Goal: Task Accomplishment & Management: Complete application form

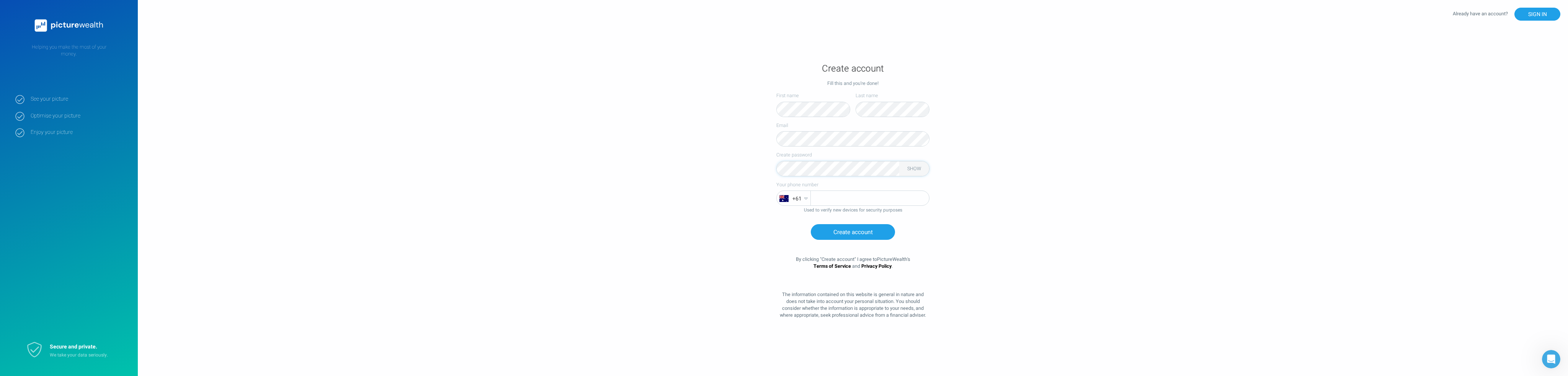
click at [831, 194] on input "tel" at bounding box center [870, 198] width 118 height 15
type input "0413710012"
click at [849, 234] on button "Create account" at bounding box center [853, 232] width 84 height 16
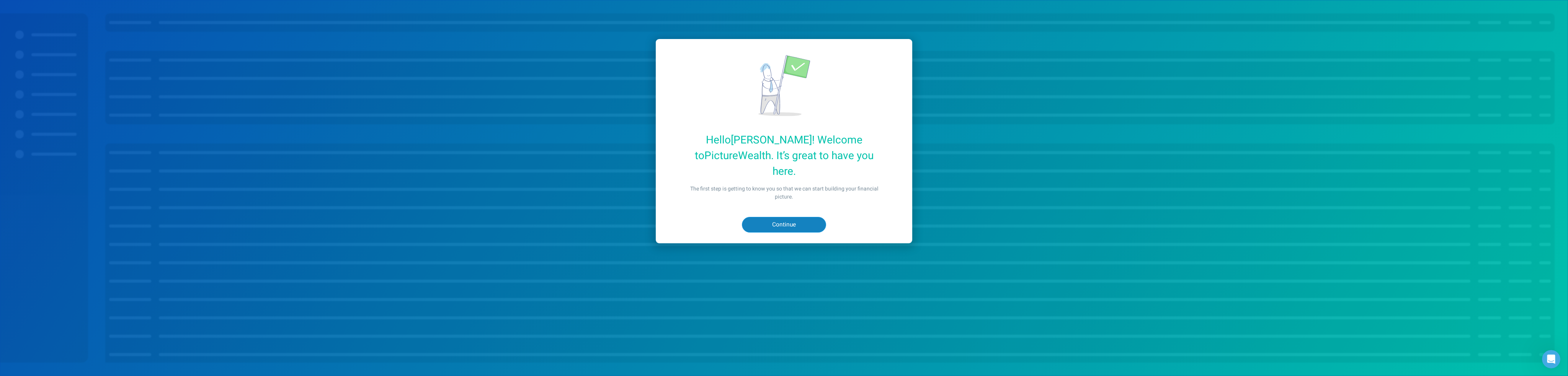
click at [796, 217] on button "Continue" at bounding box center [784, 225] width 84 height 16
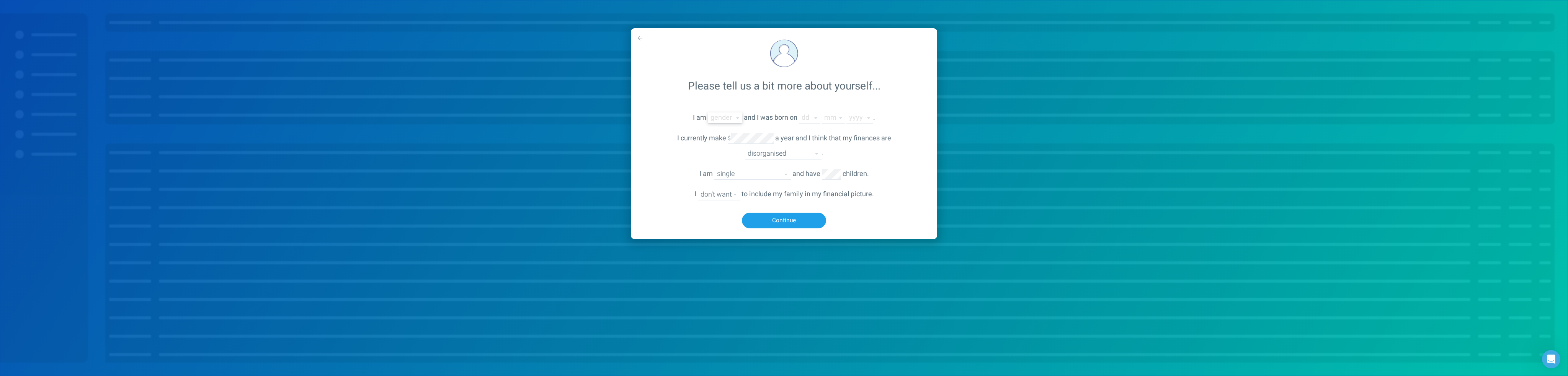
click at [726, 119] on select "[DEMOGRAPHIC_DATA] [DEMOGRAPHIC_DATA] [DEMOGRAPHIC_DATA] other" at bounding box center [725, 117] width 35 height 10
select select "[DEMOGRAPHIC_DATA]"
click at [708, 113] on select "[DEMOGRAPHIC_DATA] [DEMOGRAPHIC_DATA] [DEMOGRAPHIC_DATA] other" at bounding box center [725, 117] width 35 height 10
click at [822, 119] on div "dd 01 02 03 04 05 06 07 08 09 10 11 12 13 14 15 16 17 18 19 20 21 22 23 24 25 2…" at bounding box center [836, 117] width 74 height 12
click at [813, 119] on select "01 02 03 04 05 06 07 08 09 10 11 12 13 14 15 16 17 18 19 20 21 22 23 24 25 26 2…" at bounding box center [810, 117] width 21 height 10
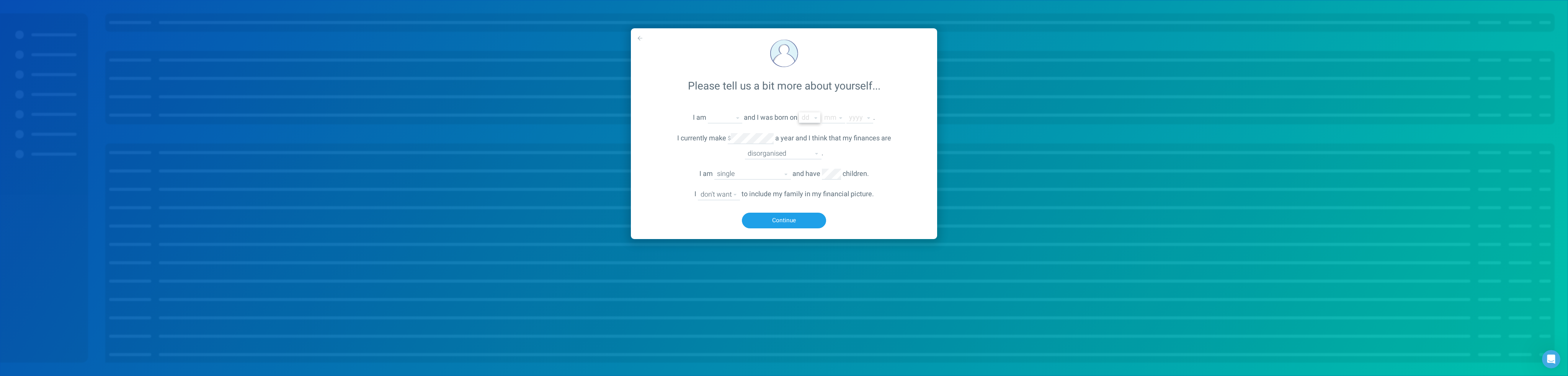
select select "28"
click at [799, 113] on select "01 02 03 04 05 06 07 08 09 10 11 12 13 14 15 16 17 18 19 20 21 22 23 24 25 26 2…" at bounding box center [810, 117] width 21 height 10
click at [829, 116] on select "01 02 03 04 05 06 07 08 09 10 11 12" at bounding box center [833, 117] width 24 height 10
select select "3"
click at [822, 113] on select "01 02 03 04 05 06 07 08 09 10 11 12" at bounding box center [833, 117] width 24 height 10
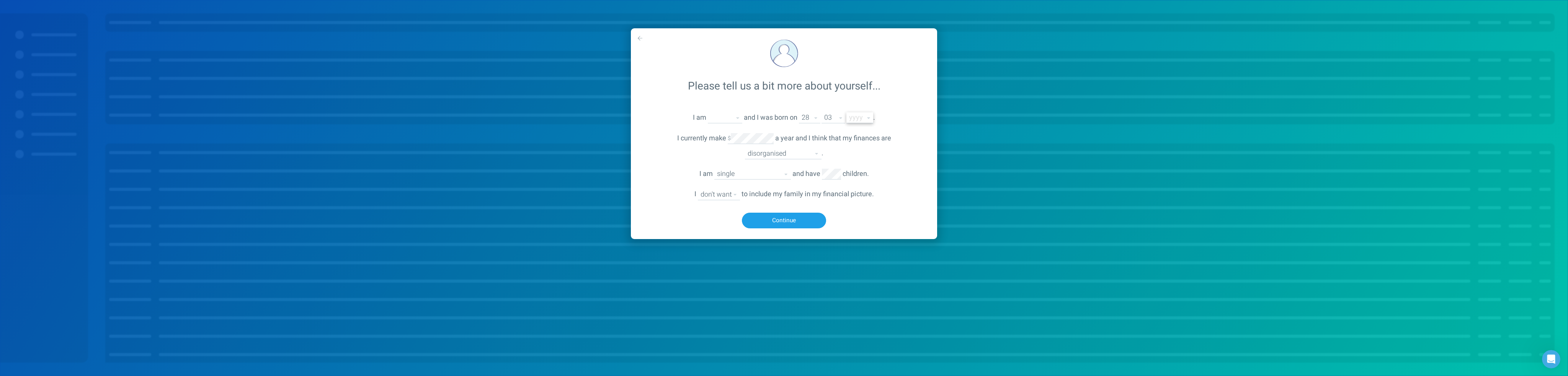
click at [852, 120] on select "2025 2024 2023 2022 2021 2020 2019 2018 2017 2016 2015 2014 2013 2012 2011 2010…" at bounding box center [860, 117] width 27 height 10
select select "1978"
click at [847, 113] on select "2025 2024 2023 2022 2021 2020 2019 2018 2017 2016 2015 2014 2013 2012 2011 2010…" at bounding box center [860, 117] width 27 height 10
click at [793, 151] on select "disorganised fairly organised organised" at bounding box center [783, 153] width 77 height 10
select select "somewhat-organised"
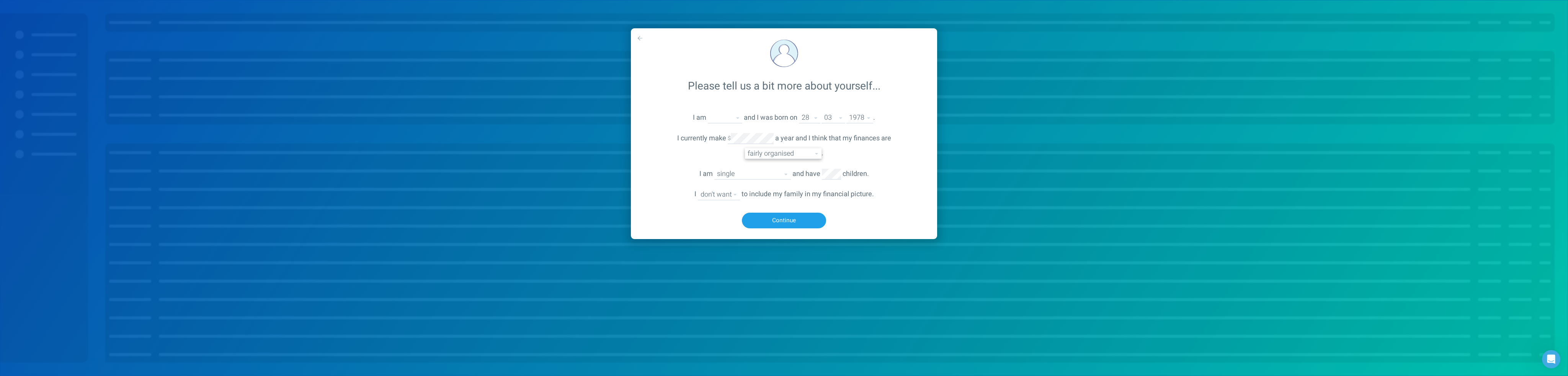
click at [745, 149] on select "disorganised fairly organised organised" at bounding box center [783, 153] width 77 height 10
click at [755, 174] on select "single married divorced partner (de facto relationship) engaged widowed" at bounding box center [753, 173] width 77 height 10
select select "married"
click at [715, 170] on select "single married divorced partner (de facto relationship) engaged widowed" at bounding box center [753, 173] width 77 height 10
click at [721, 195] on select "don't want want" at bounding box center [718, 194] width 42 height 10
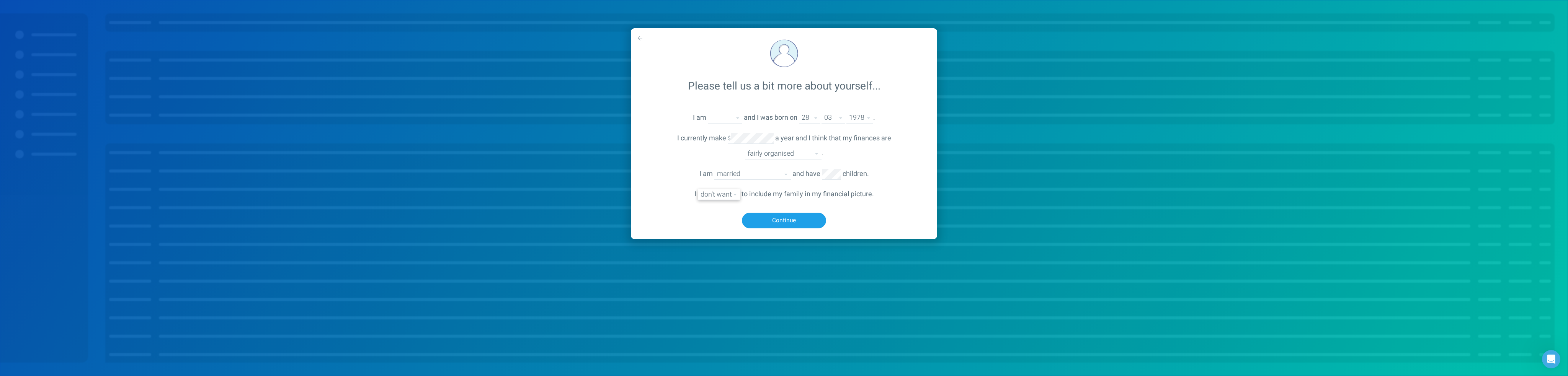
select select "yes"
click at [698, 190] on select "don't want want" at bounding box center [718, 194] width 42 height 10
select select "[DEMOGRAPHIC_DATA]"
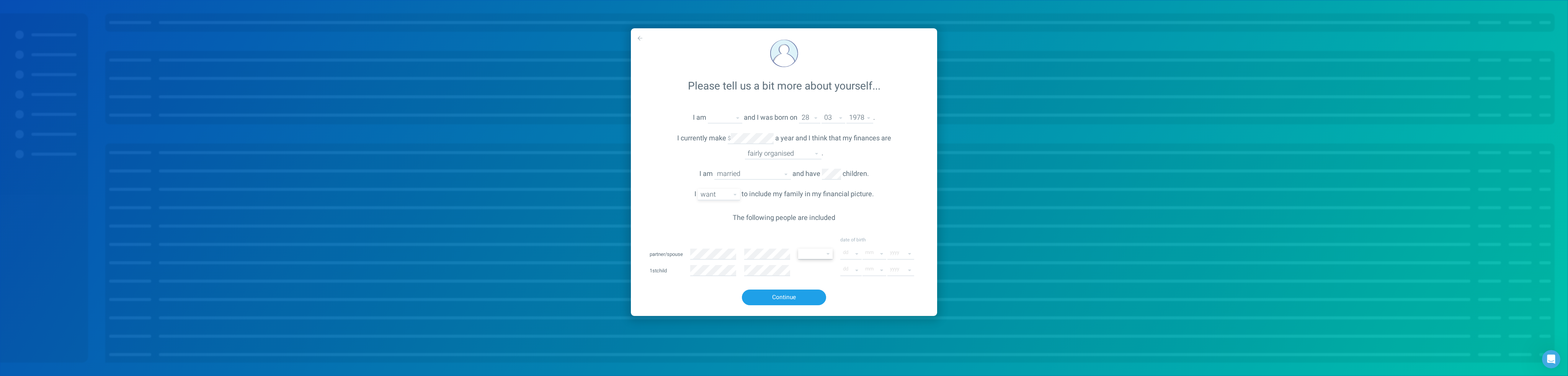
click at [827, 255] on select "[DEMOGRAPHIC_DATA] [DEMOGRAPHIC_DATA] [DEMOGRAPHIC_DATA] other" at bounding box center [815, 254] width 35 height 10
click at [872, 219] on div "The following people are included" at bounding box center [784, 218] width 274 height 10
select select "19"
click at [870, 252] on select "01 02 03 04 05 06 07 08 09 10 11 12" at bounding box center [874, 254] width 24 height 10
click at [879, 252] on select "01 02 03 04 05 06 07 08 09 10 11 12" at bounding box center [874, 254] width 24 height 10
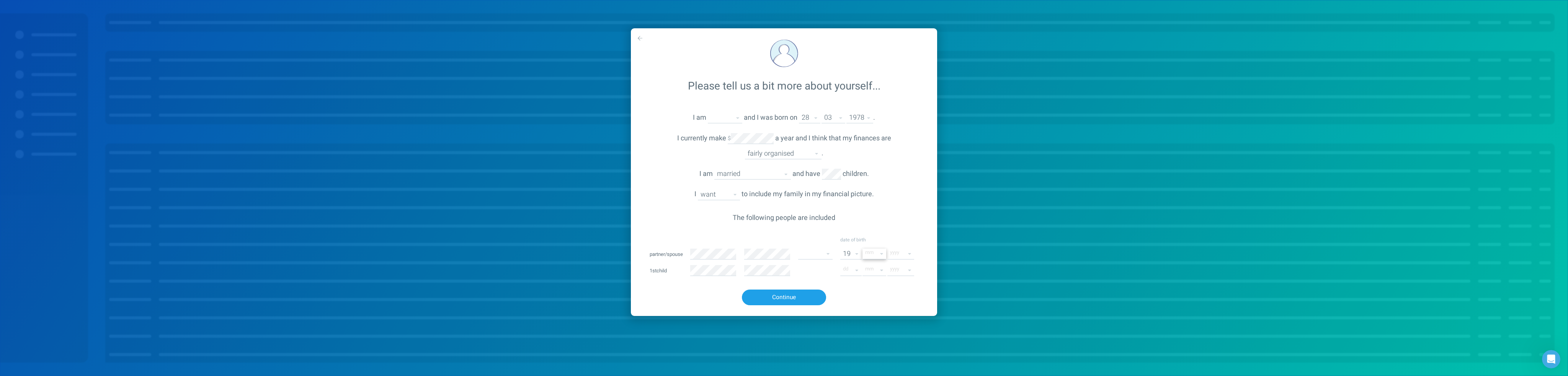
select select "3"
click at [863, 249] on select "01 02 03 04 05 06 07 08 09 10 11 12" at bounding box center [874, 254] width 24 height 10
click at [894, 254] on select "2025 2024 2023 2022 2021 2020 2019 2018 2017 2016 2015 2014 2013 2012 2011 2010…" at bounding box center [901, 254] width 27 height 10
select select "1978"
click at [887, 249] on select "2025 2024 2023 2022 2021 2020 2019 2018 2017 2016 2015 2014 2013 2012 2011 2010…" at bounding box center [901, 254] width 27 height 10
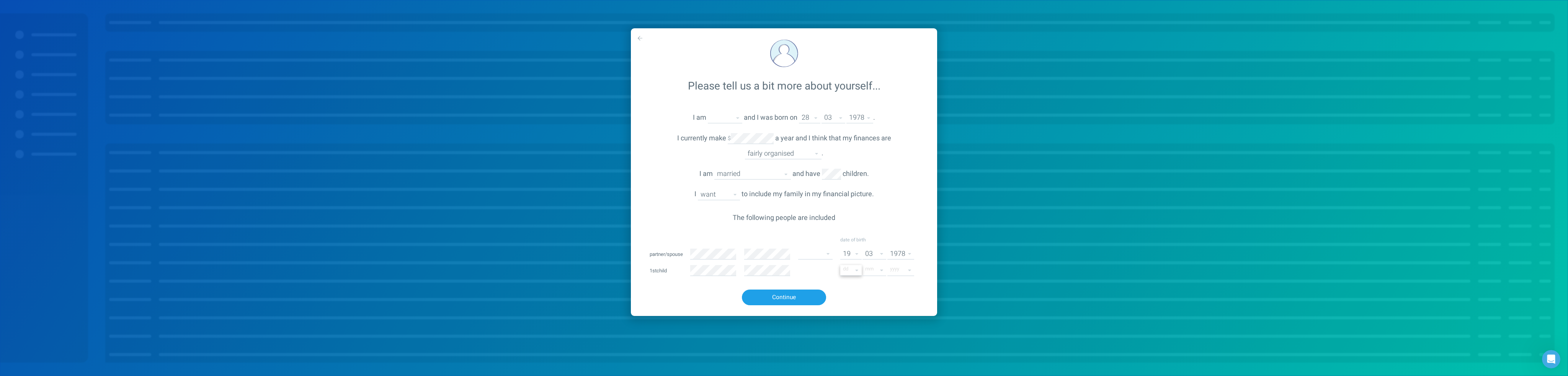
click at [845, 270] on select "01 02 03 04 05 06 07 08 09 10 11 12 13 14 15 16 17 18 19 20 21 22 23 24 25 26 2…" at bounding box center [850, 270] width 21 height 10
select select "26"
click at [840, 265] on select "01 02 03 04 05 06 07 08 09 10 11 12 13 14 15 16 17 18 19 20 21 22 23 24 25 26 2…" at bounding box center [850, 270] width 21 height 10
click at [876, 270] on select "01 02 03 04 05 06 07 08 09 10 11 12" at bounding box center [874, 270] width 24 height 10
select select "2"
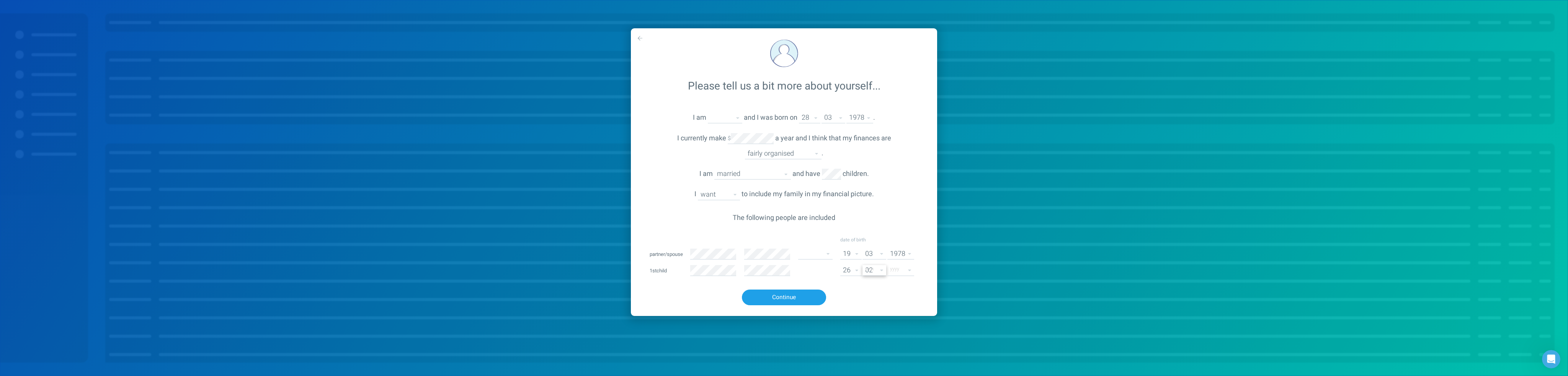
click at [863, 265] on select "01 02 03 04 05 06 07 08 09 10 11 12" at bounding box center [874, 270] width 24 height 10
click at [906, 271] on select "2025 2024 2023 2022 2021 2020 2019 2018 2017 2016 2015 2014 2013 2012 2011 2010…" at bounding box center [901, 270] width 27 height 10
select select "2012"
click at [887, 265] on select "2025 2024 2023 2022 2021 2020 2019 2018 2017 2016 2015 2014 2013 2012 2011 2010…" at bounding box center [901, 270] width 27 height 10
click at [796, 302] on button "Continue" at bounding box center [784, 298] width 84 height 16
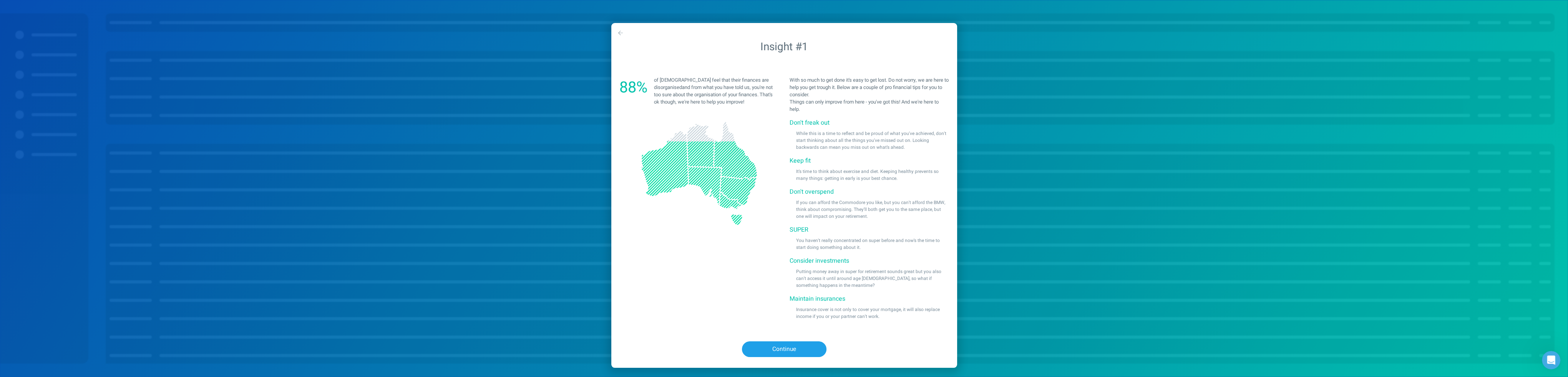
click at [775, 309] on div "88% of [DEMOGRAPHIC_DATA] feel that their finances are disorganised and from wh…" at bounding box center [784, 201] width 340 height 260
click at [786, 344] on button "Continue" at bounding box center [784, 350] width 84 height 16
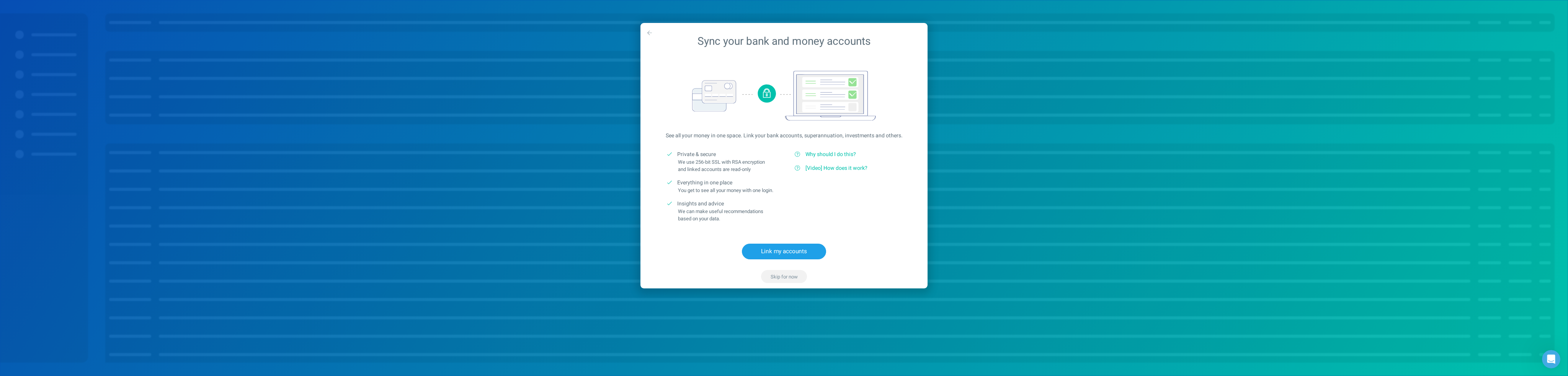
click at [789, 279] on button "Skip for now" at bounding box center [783, 276] width 46 height 13
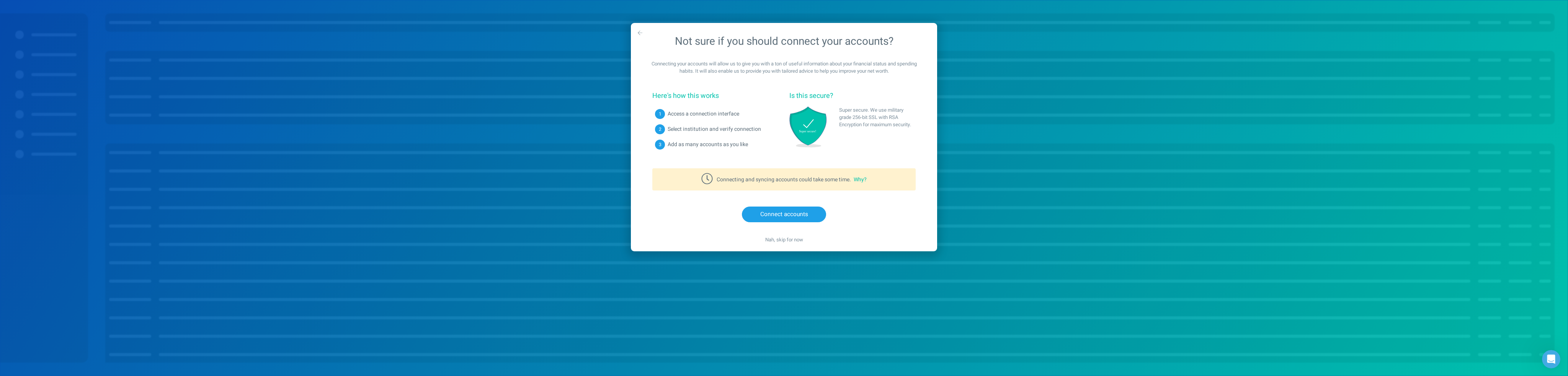
click at [873, 240] on div "Nah, skip for now" at bounding box center [783, 239] width 306 height 24
click at [783, 238] on span "Nah, skip for now" at bounding box center [784, 240] width 38 height 7
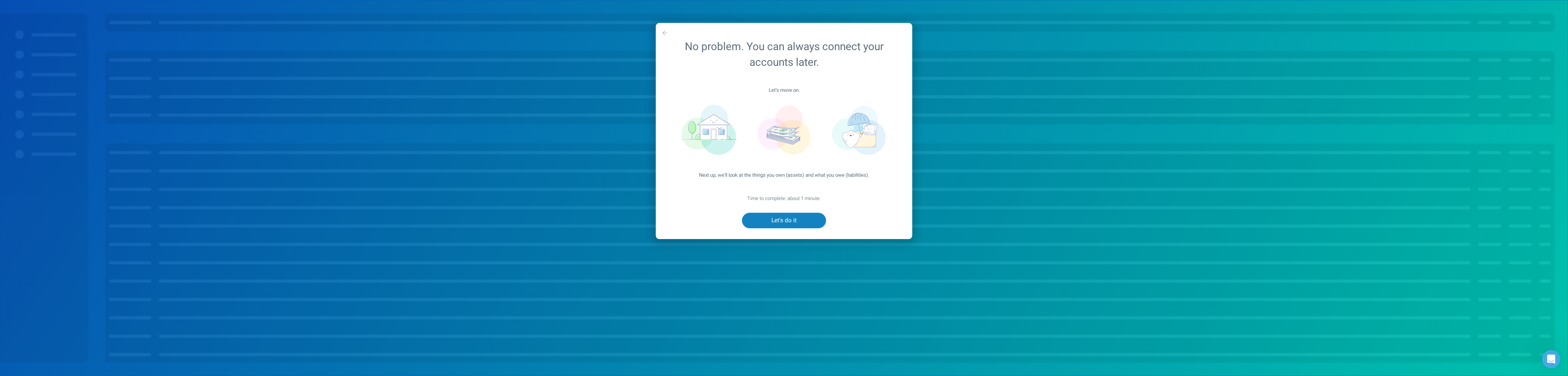
click at [789, 220] on button "Let's do it" at bounding box center [784, 221] width 84 height 16
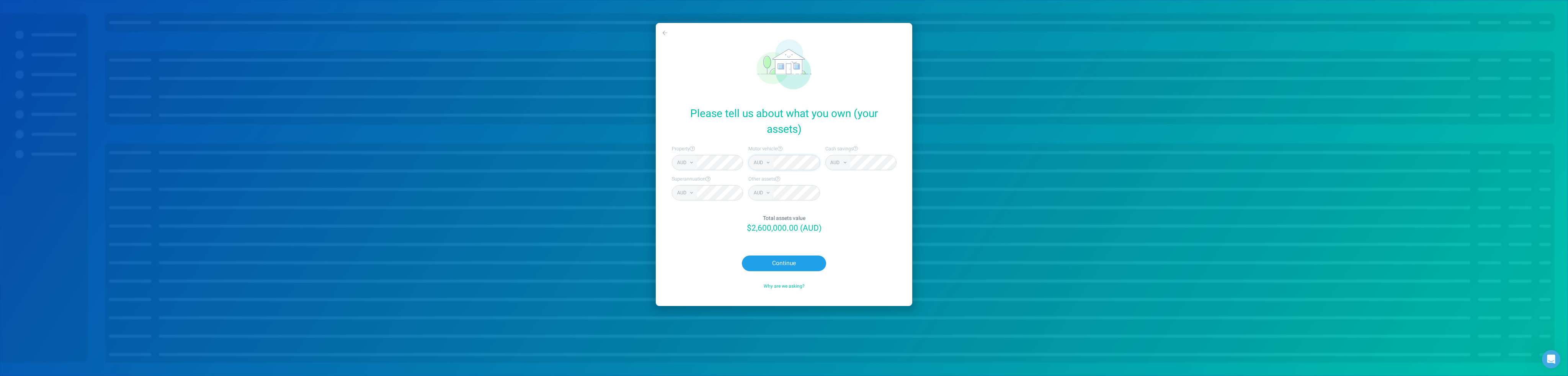
click at [763, 164] on div "AUD GBP EUR NZD SGD USD AFN ALL DZD ARS AMD AZN BHD BDT BYR BZD BTC BCH [PERSON…" at bounding box center [784, 162] width 71 height 15
click at [686, 190] on div "AUD GBP EUR NZD SGD USD AFN ALL DZD ARS AMD AZN BHD BDT BYR BZD BTC BCH [PERSON…" at bounding box center [707, 192] width 71 height 15
click at [795, 260] on button "Continue" at bounding box center [784, 263] width 84 height 16
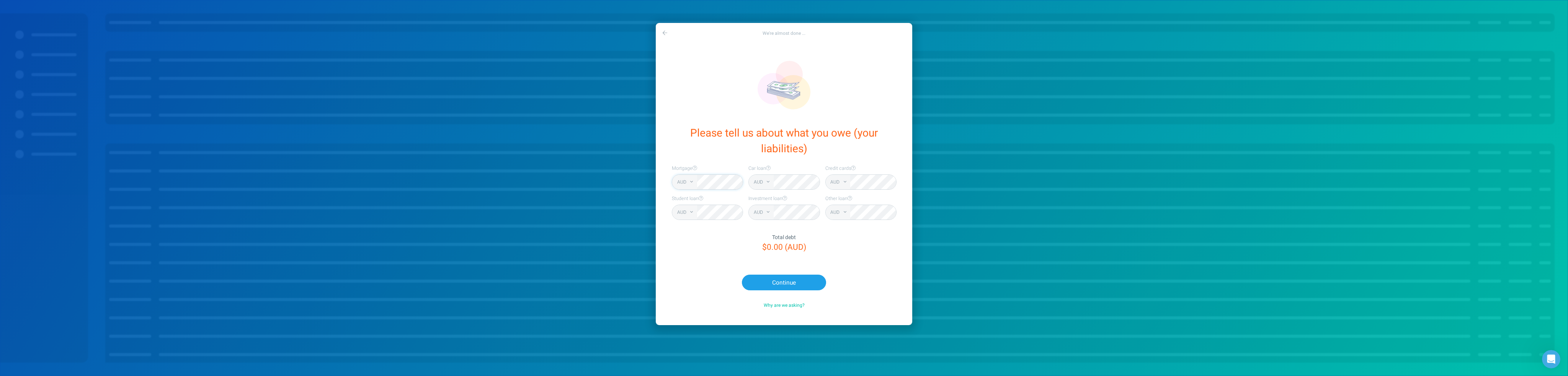
click at [663, 183] on div "We're almost done ... Please tell us about what you owe (your liabilities) Mort…" at bounding box center [783, 174] width 256 height 302
click at [665, 31] on icon "button" at bounding box center [665, 33] width 5 height 5
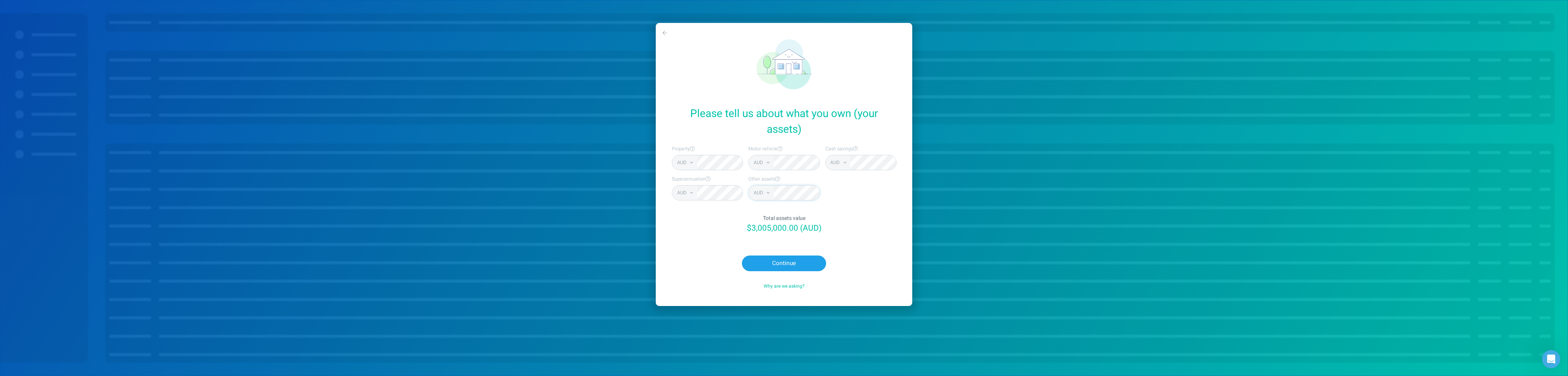
click at [760, 195] on div "AUD GBP EUR NZD SGD USD AFN ALL DZD ARS AMD AZN BHD BDT BYR BZD BTC BCH [PERSON…" at bounding box center [784, 192] width 71 height 15
click at [798, 263] on button "Continue" at bounding box center [784, 263] width 84 height 16
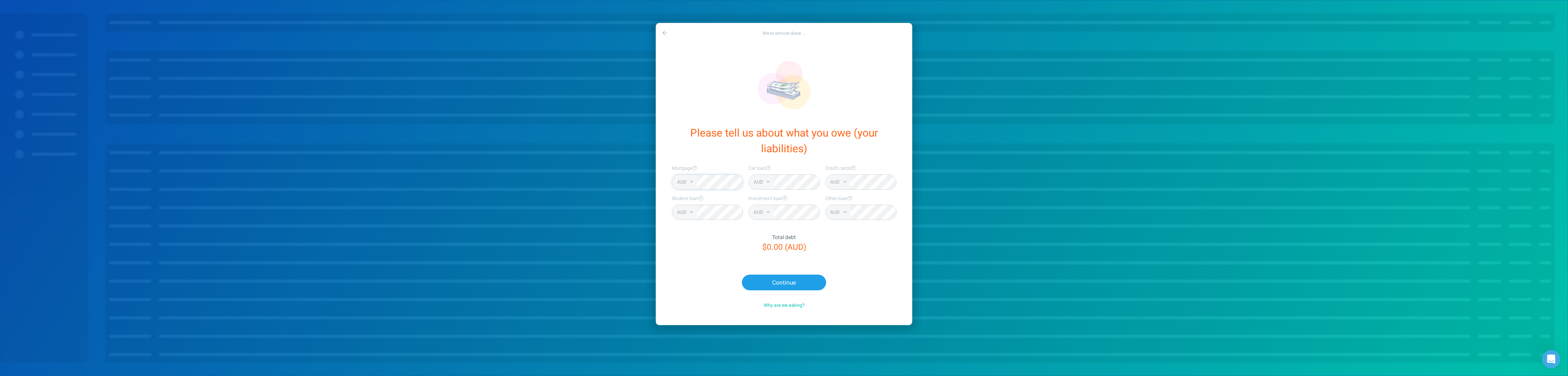
click at [682, 183] on div "AUD GBP EUR NZD SGD USD AFN ALL DZD ARS AMD AZN BHD BDT BYR BZD BTC BCH [PERSON…" at bounding box center [707, 182] width 71 height 15
click at [755, 181] on div "AUD GBP EUR NZD SGD USD AFN ALL DZD ARS AMD AZN BHD BDT BYR BZD BTC BCH [PERSON…" at bounding box center [784, 182] width 71 height 15
click at [827, 183] on div "AUD GBP EUR NZD SGD USD AFN ALL DZD ARS AMD AZN BHD BDT BYR BZD BTC BCH [PERSON…" at bounding box center [861, 182] width 71 height 15
click at [800, 286] on button "Continue" at bounding box center [784, 283] width 84 height 16
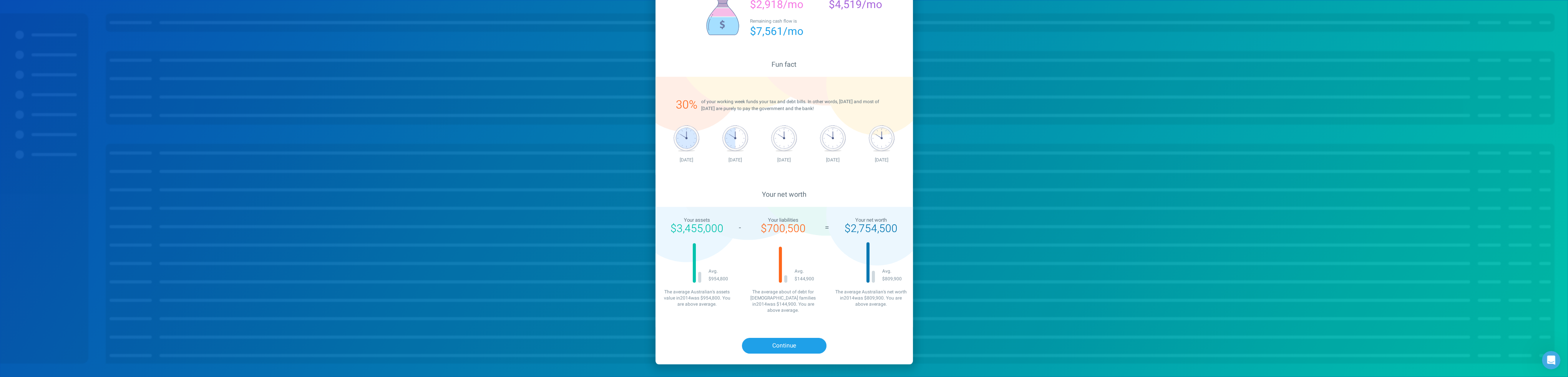
scroll to position [195, 0]
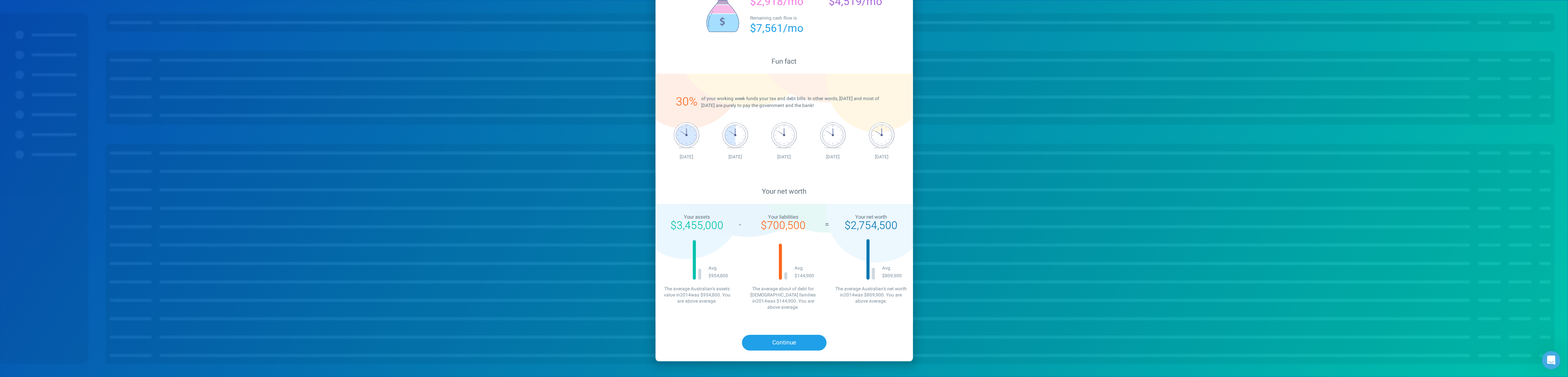
click at [790, 335] on button "Continue" at bounding box center [784, 343] width 84 height 16
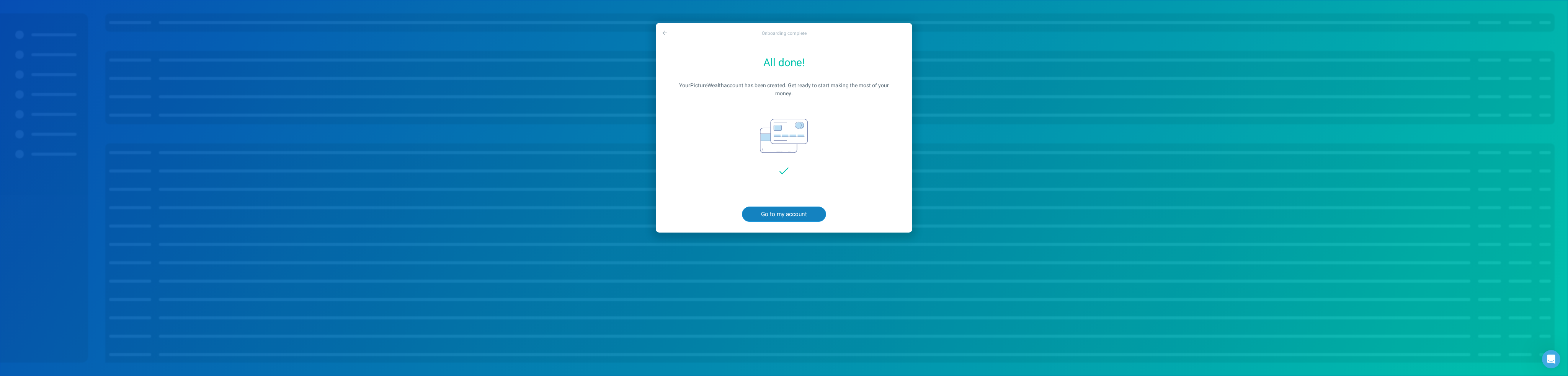
click at [782, 211] on button "Go to my account" at bounding box center [784, 215] width 84 height 16
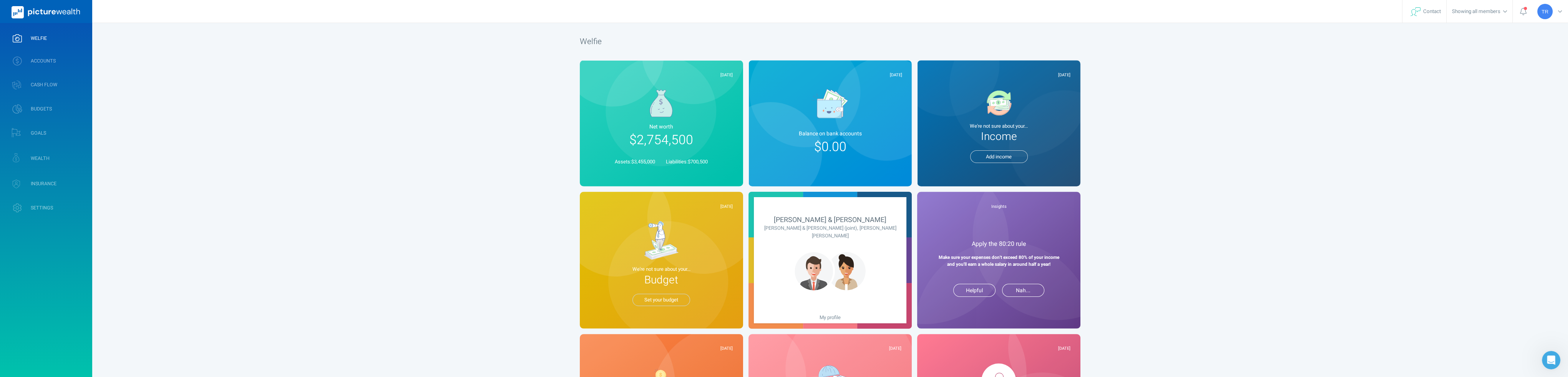
scroll to position [135, 0]
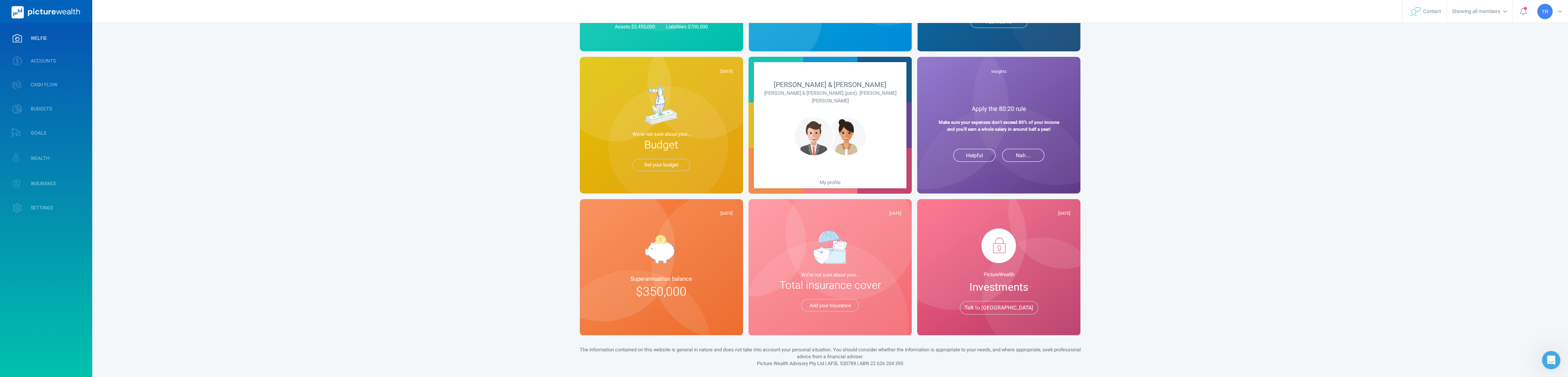
click at [878, 293] on div "We're not sure about your... Total insurance cover Add your insurance" at bounding box center [830, 298] width 142 height 54
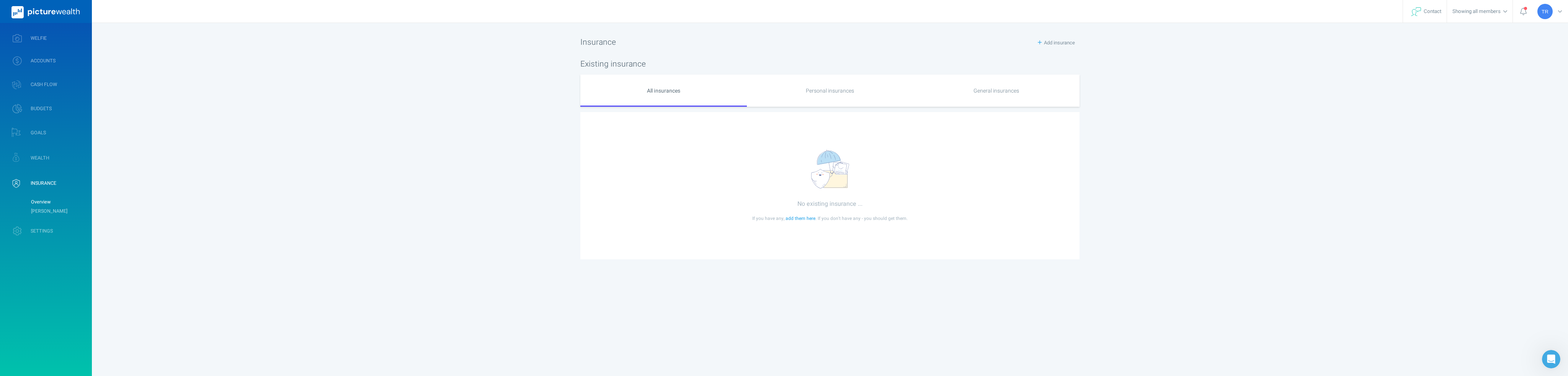
drag, startPoint x: 542, startPoint y: 104, endPoint x: 547, endPoint y: 108, distance: 6.4
click at [547, 108] on div "[PERSON_NAME] Profile settings Account settings Family settings Security settin…" at bounding box center [784, 188] width 1568 height 376
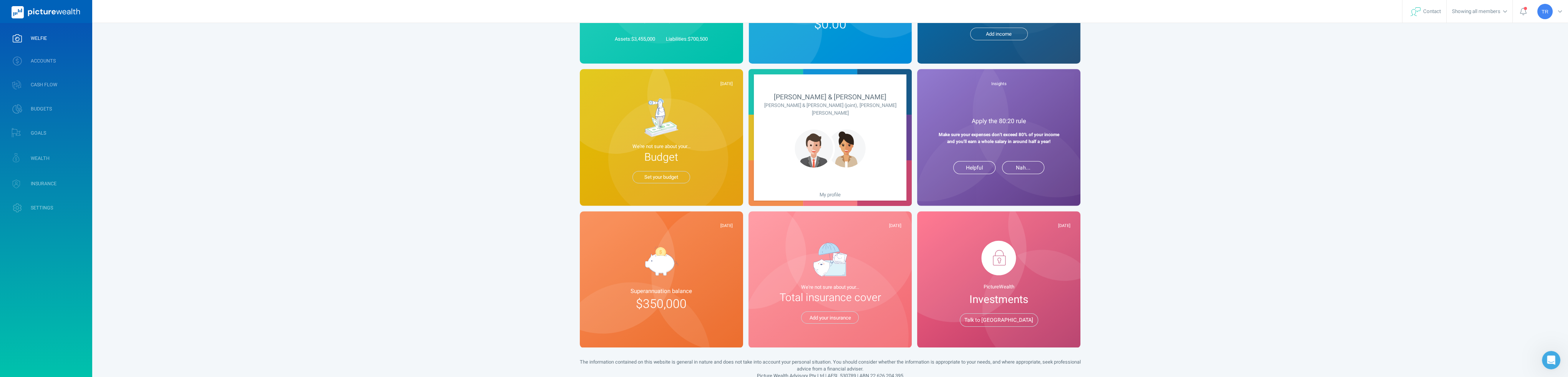
scroll to position [135, 0]
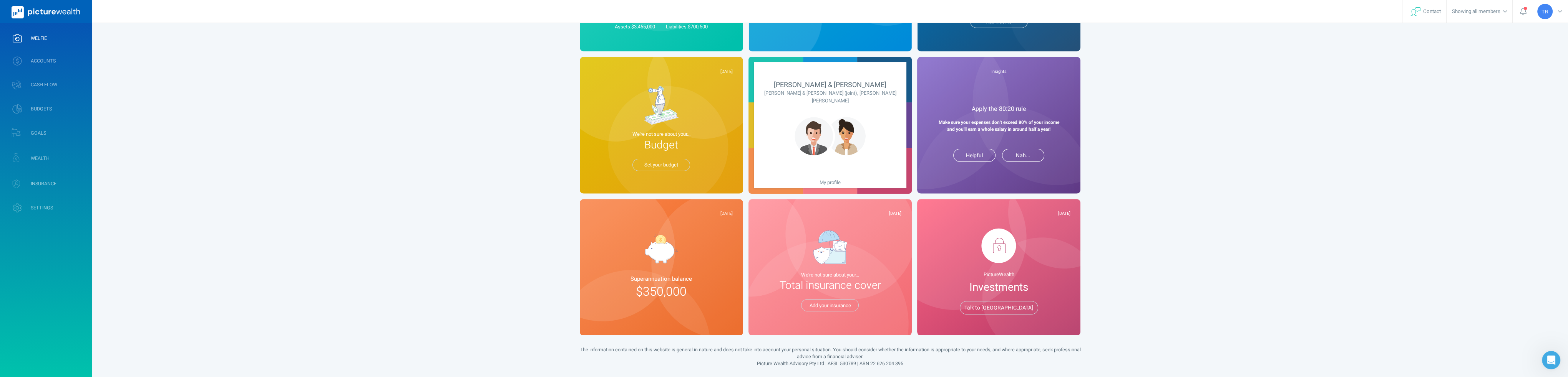
click at [630, 141] on span "Budget" at bounding box center [660, 145] width 142 height 16
